Goal: Information Seeking & Learning: Learn about a topic

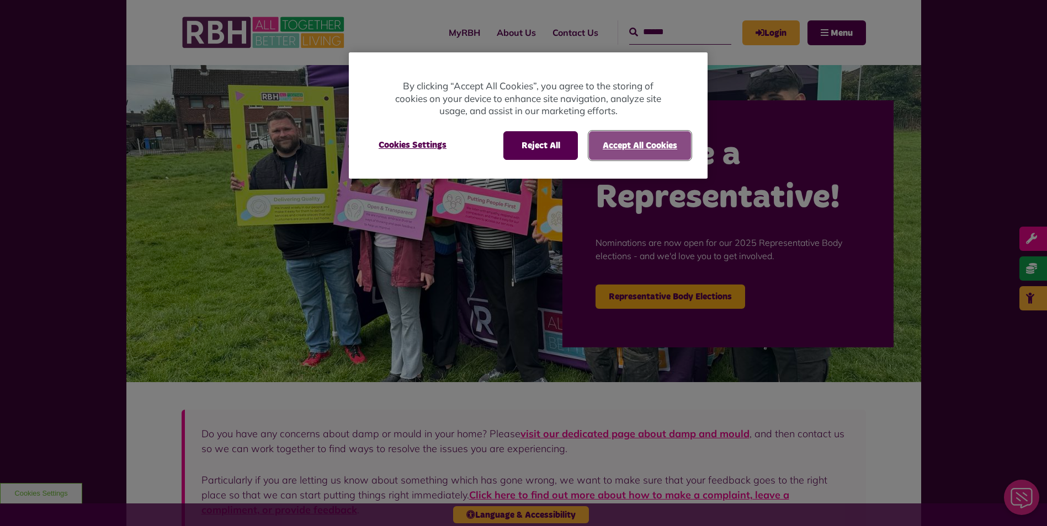
click at [628, 142] on button "Accept All Cookies" at bounding box center [640, 145] width 102 height 29
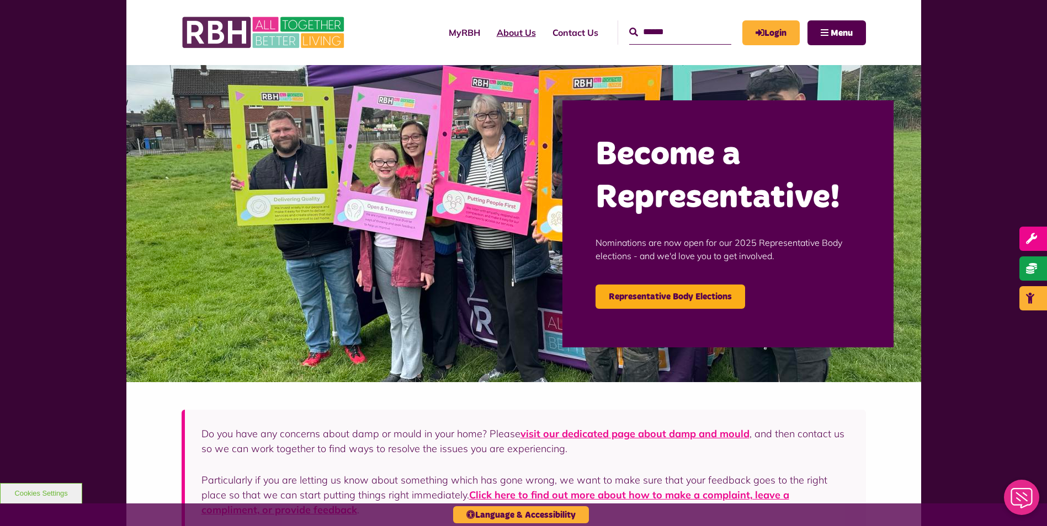
click at [490, 28] on link "About Us" at bounding box center [516, 33] width 56 height 30
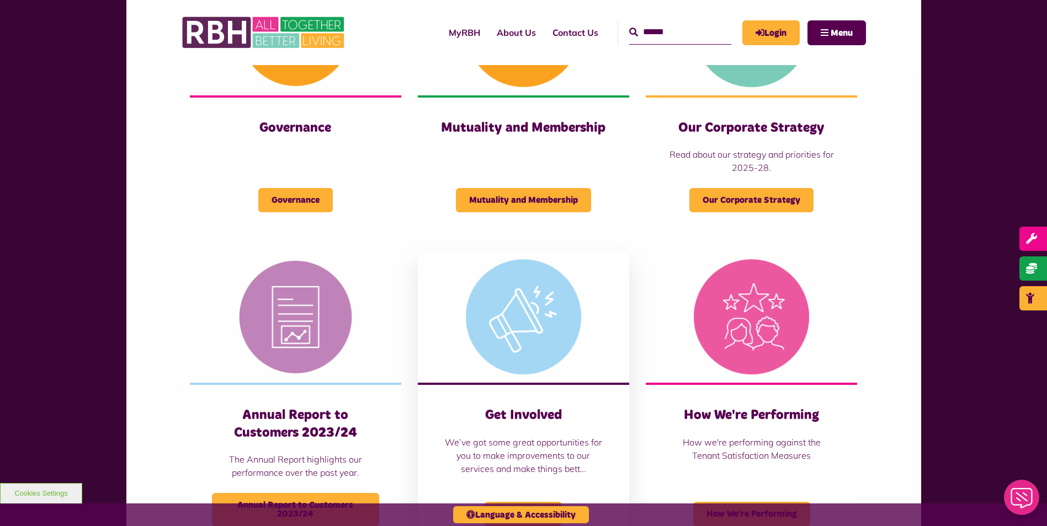
scroll to position [552, 0]
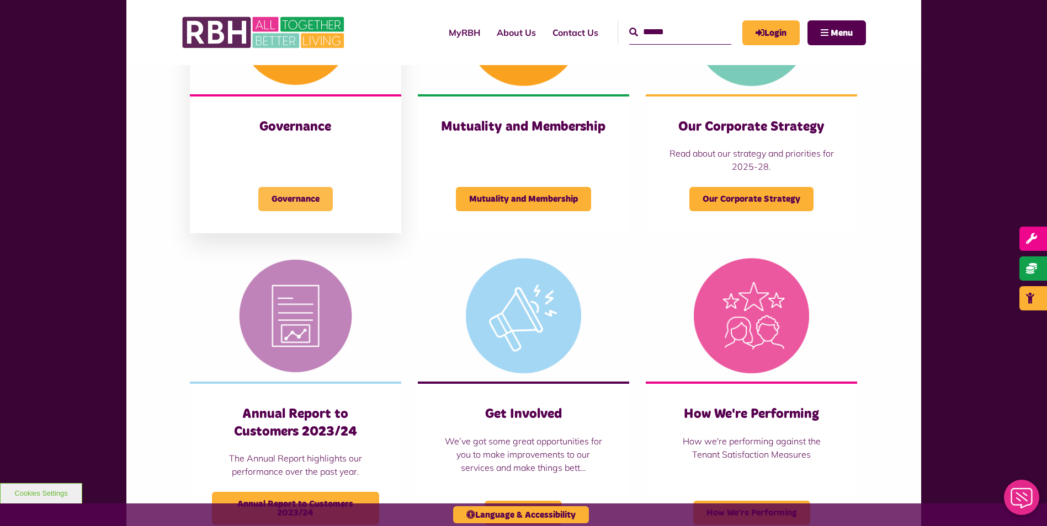
click at [283, 194] on span "Governance" at bounding box center [295, 199] width 74 height 24
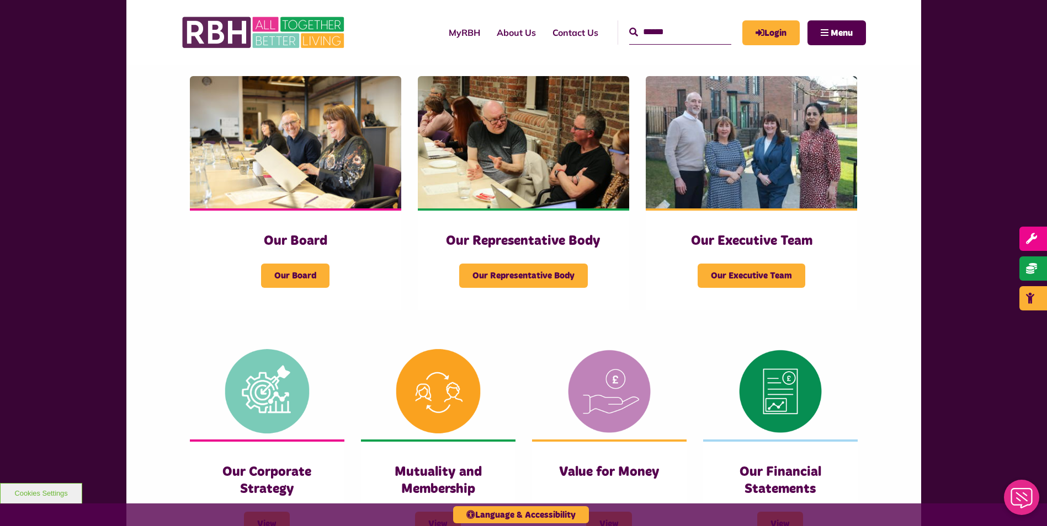
scroll to position [166, 0]
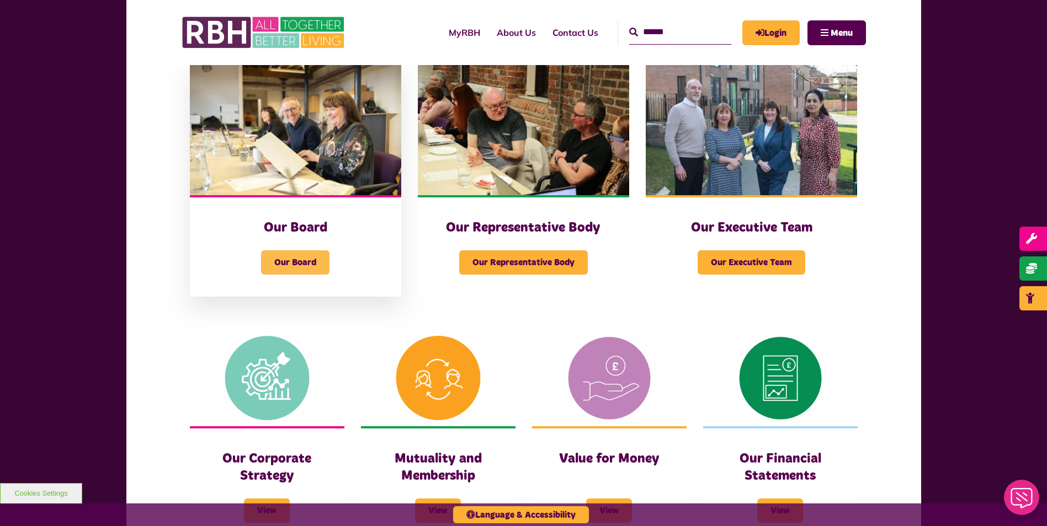
click at [301, 254] on span "Our Board" at bounding box center [295, 262] width 68 height 24
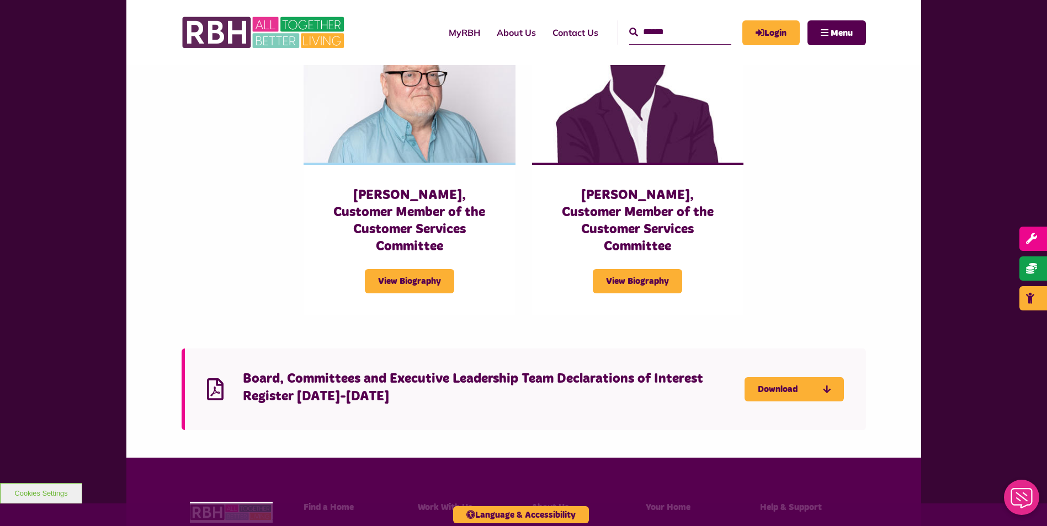
scroll to position [2648, 0]
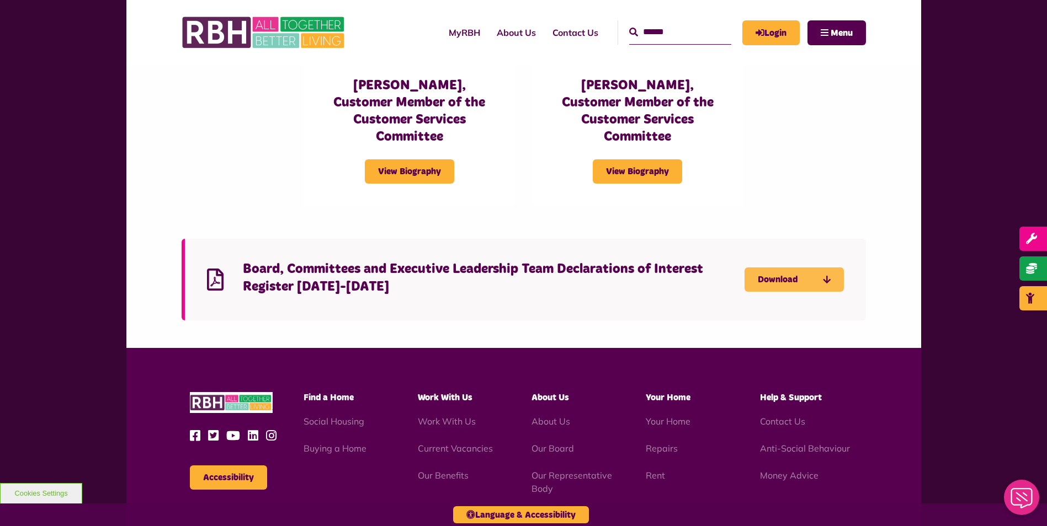
click at [809, 268] on link "Download" at bounding box center [793, 280] width 99 height 24
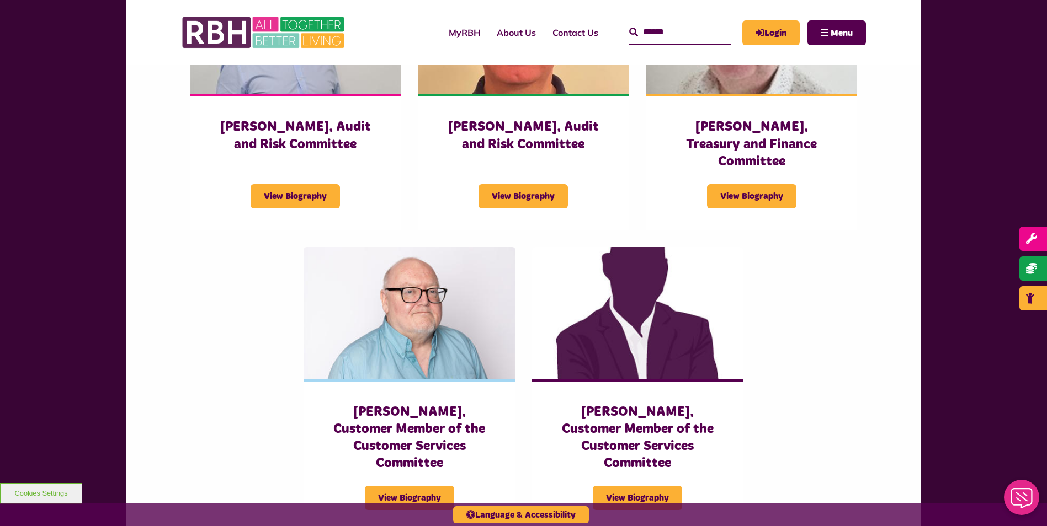
scroll to position [2317, 0]
